Goal: Information Seeking & Learning: Learn about a topic

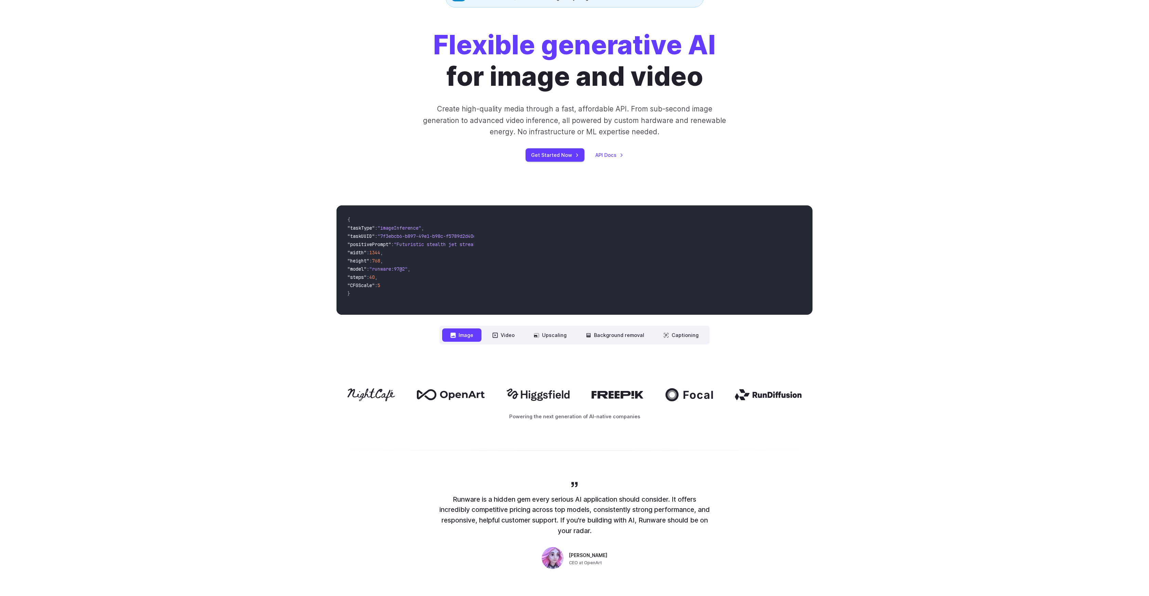
scroll to position [73, 0]
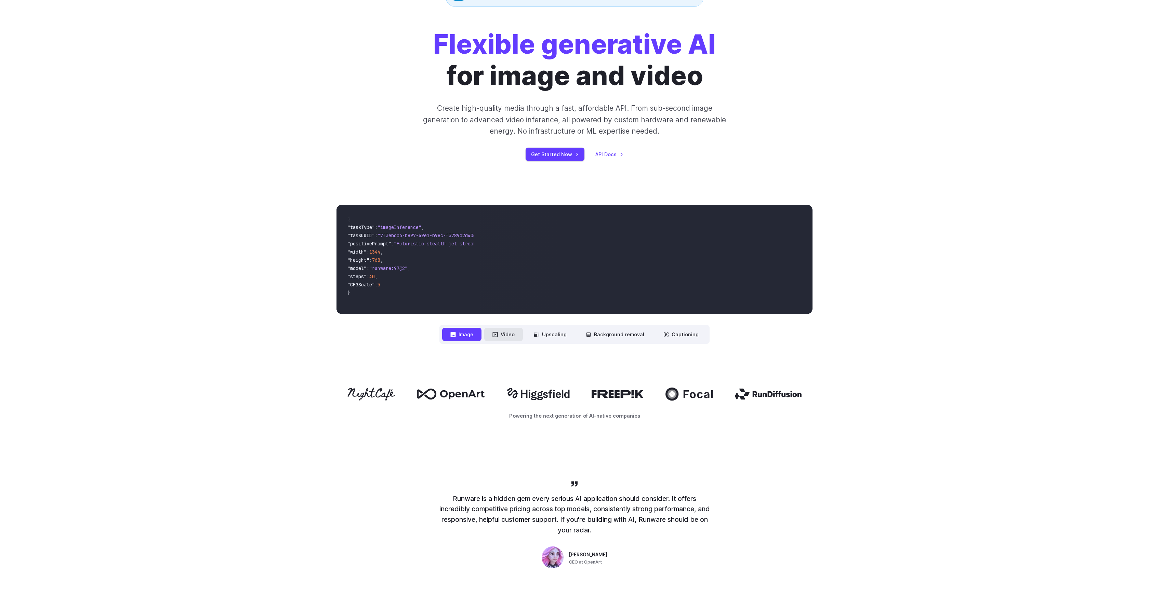
click at [505, 337] on button "Video" at bounding box center [503, 334] width 39 height 13
click at [474, 331] on button "Image" at bounding box center [461, 334] width 39 height 13
click at [507, 338] on button "Video" at bounding box center [503, 334] width 39 height 13
click at [472, 341] on button "Image" at bounding box center [461, 334] width 39 height 13
click at [543, 334] on button "Upscaling" at bounding box center [550, 334] width 49 height 13
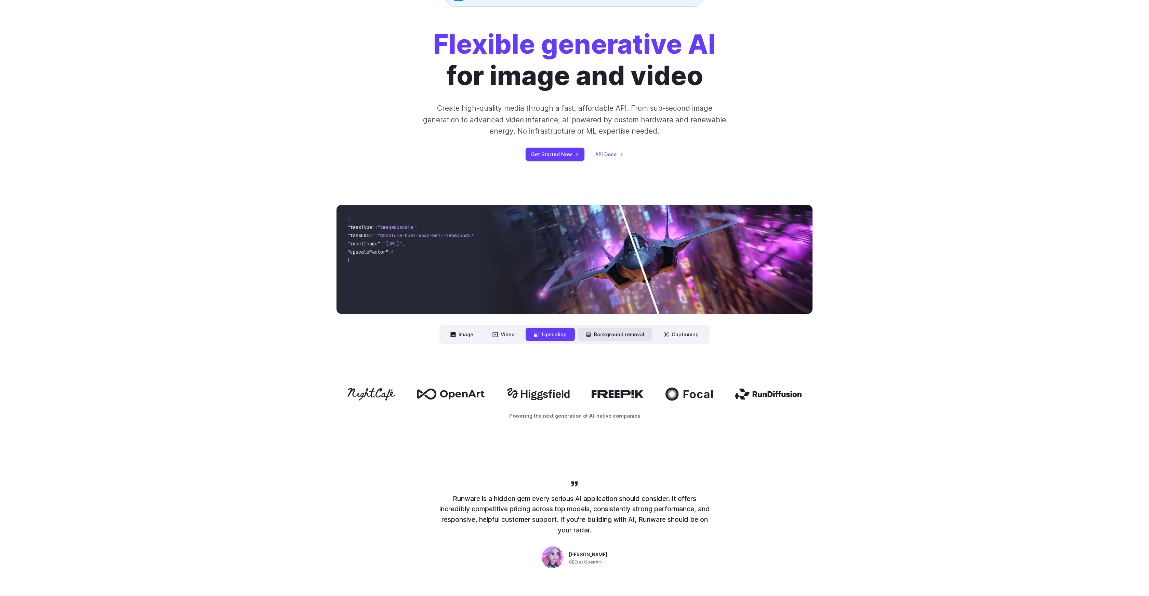
click at [594, 333] on button "Background removal" at bounding box center [615, 334] width 75 height 13
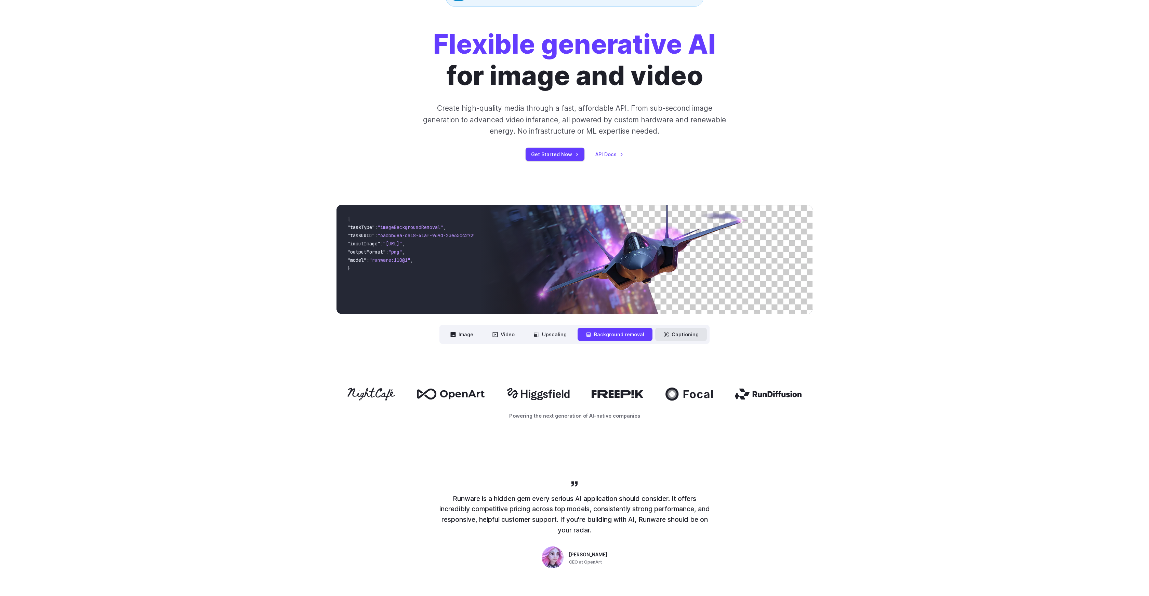
click at [678, 337] on button "Captioning" at bounding box center [681, 334] width 52 height 13
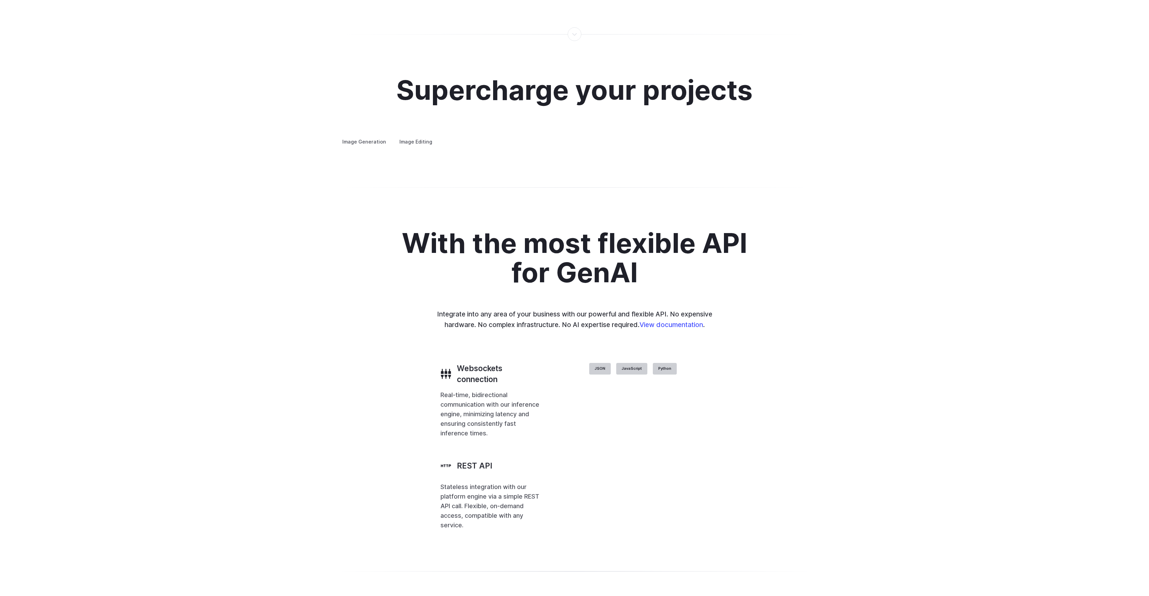
scroll to position [1305, 0]
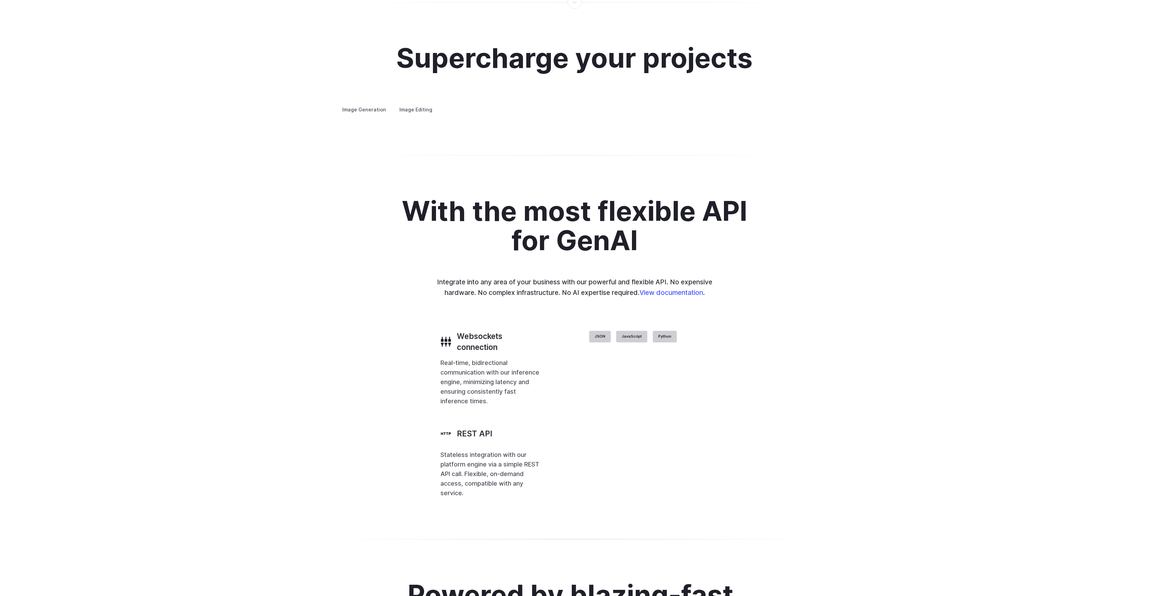
click at [0, 0] on img at bounding box center [0, 0] width 0 height 0
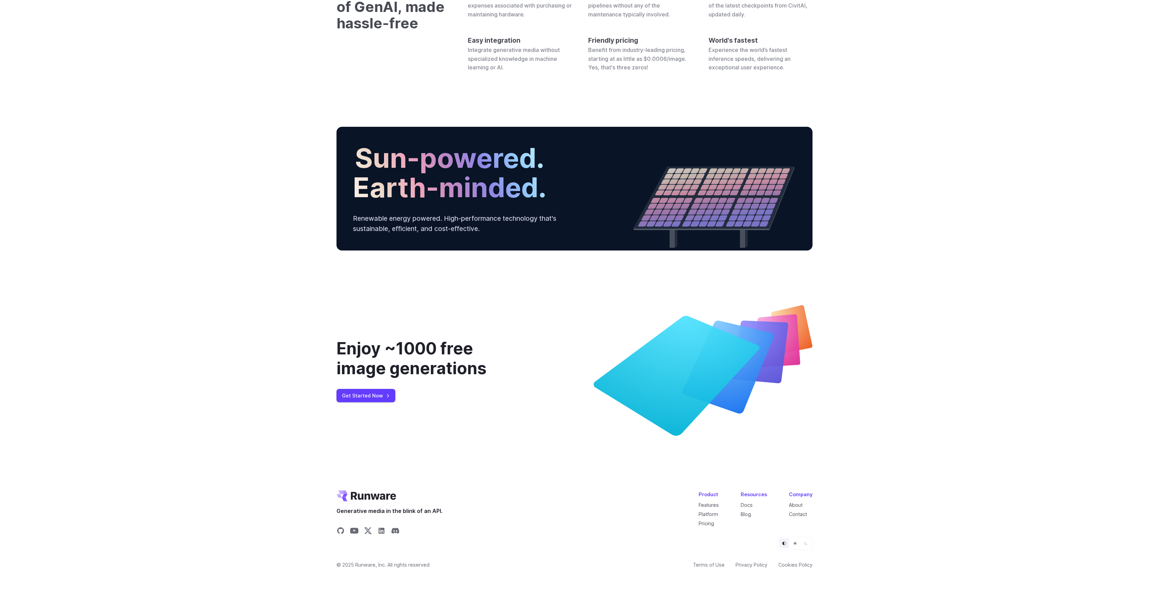
scroll to position [2251, 0]
click at [539, 202] on h2 "Sun-powered. Earth-minded." at bounding box center [450, 172] width 194 height 59
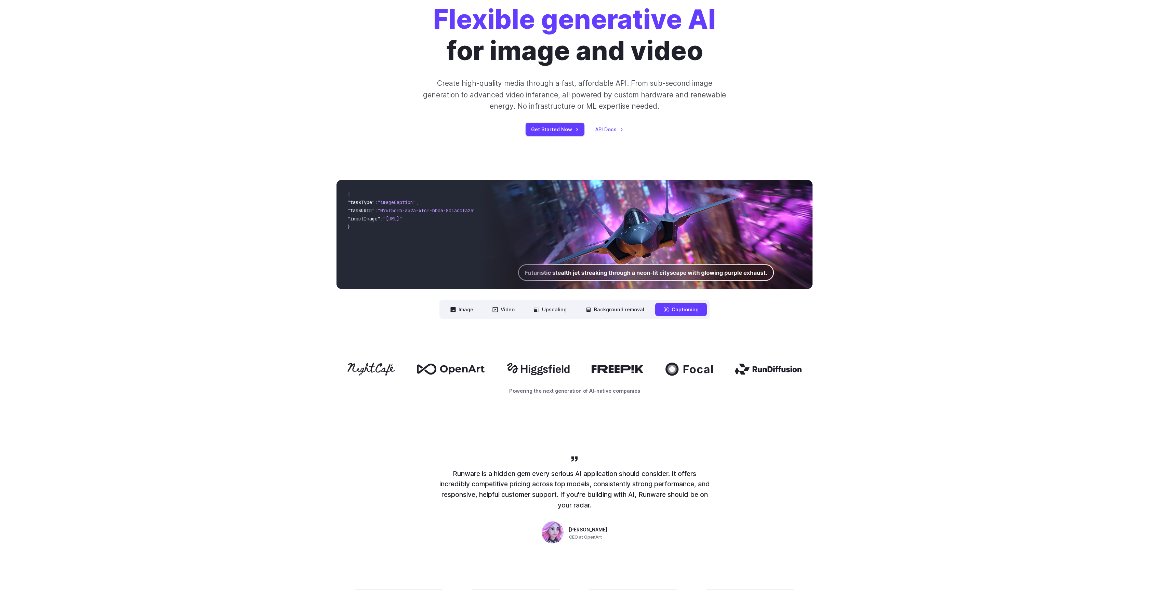
scroll to position [0, 0]
